Goal: Navigation & Orientation: Find specific page/section

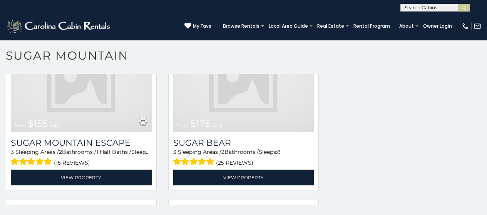
scroll to position [1650, 0]
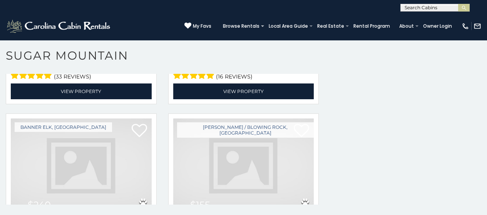
click at [248, 156] on img at bounding box center [243, 166] width 141 height 94
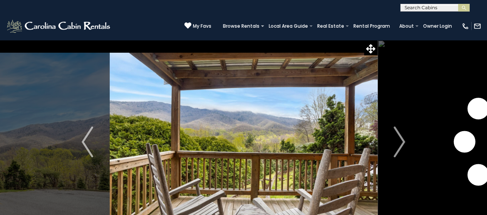
scroll to position [31, 0]
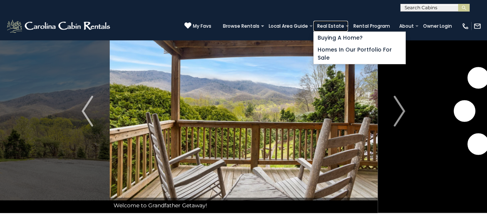
click at [348, 24] on link "Real Estate" at bounding box center [331, 26] width 35 height 11
